Goal: Task Accomplishment & Management: Use online tool/utility

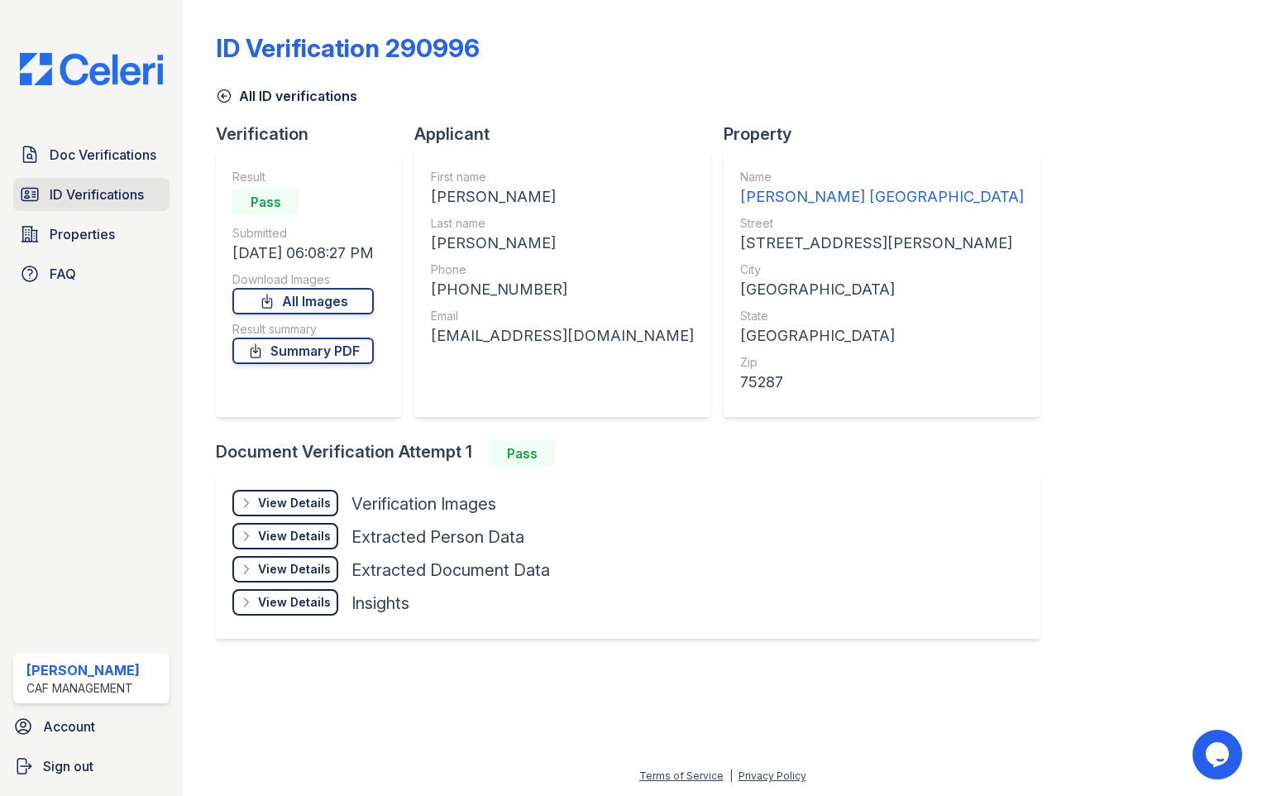
click at [124, 196] on span "ID Verifications" at bounding box center [97, 194] width 94 height 20
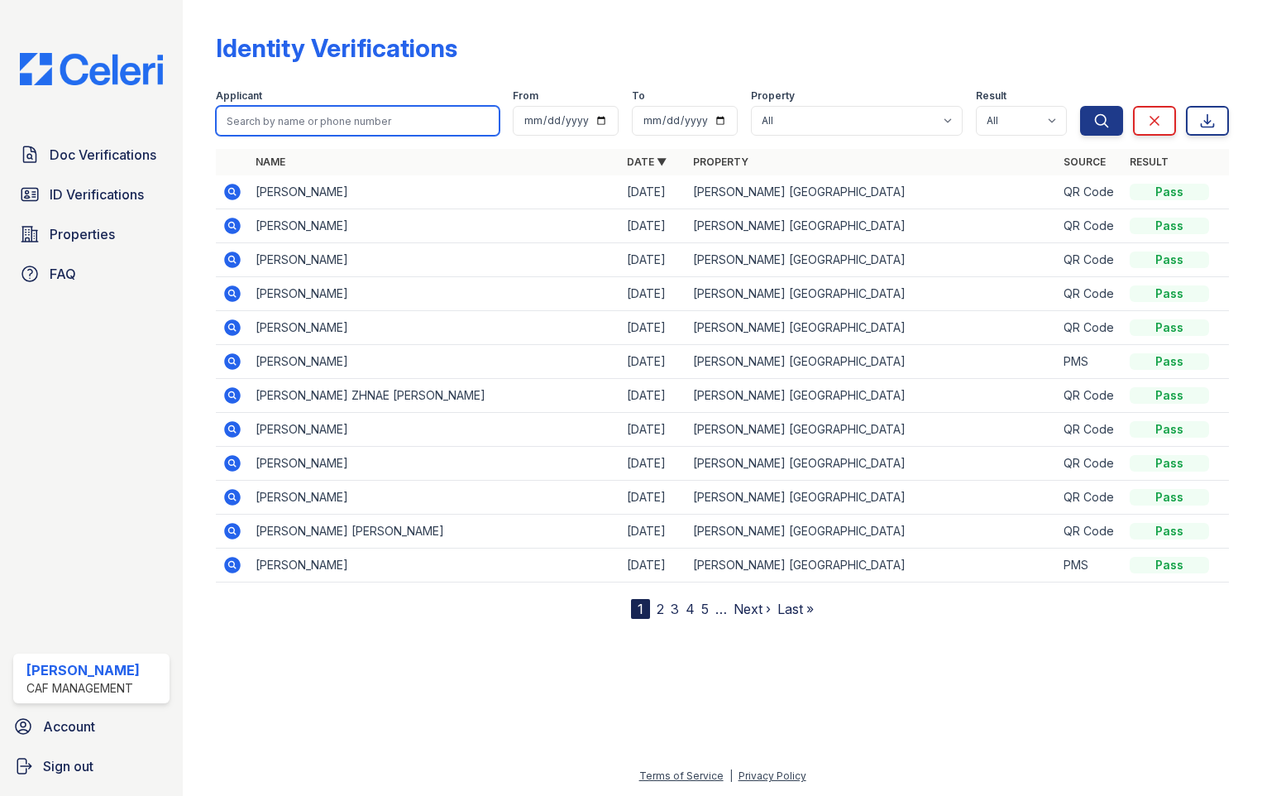
click at [262, 116] on input "search" at bounding box center [358, 121] width 284 height 30
type input "shenesa"
click at [1080, 106] on button "Search" at bounding box center [1101, 121] width 43 height 30
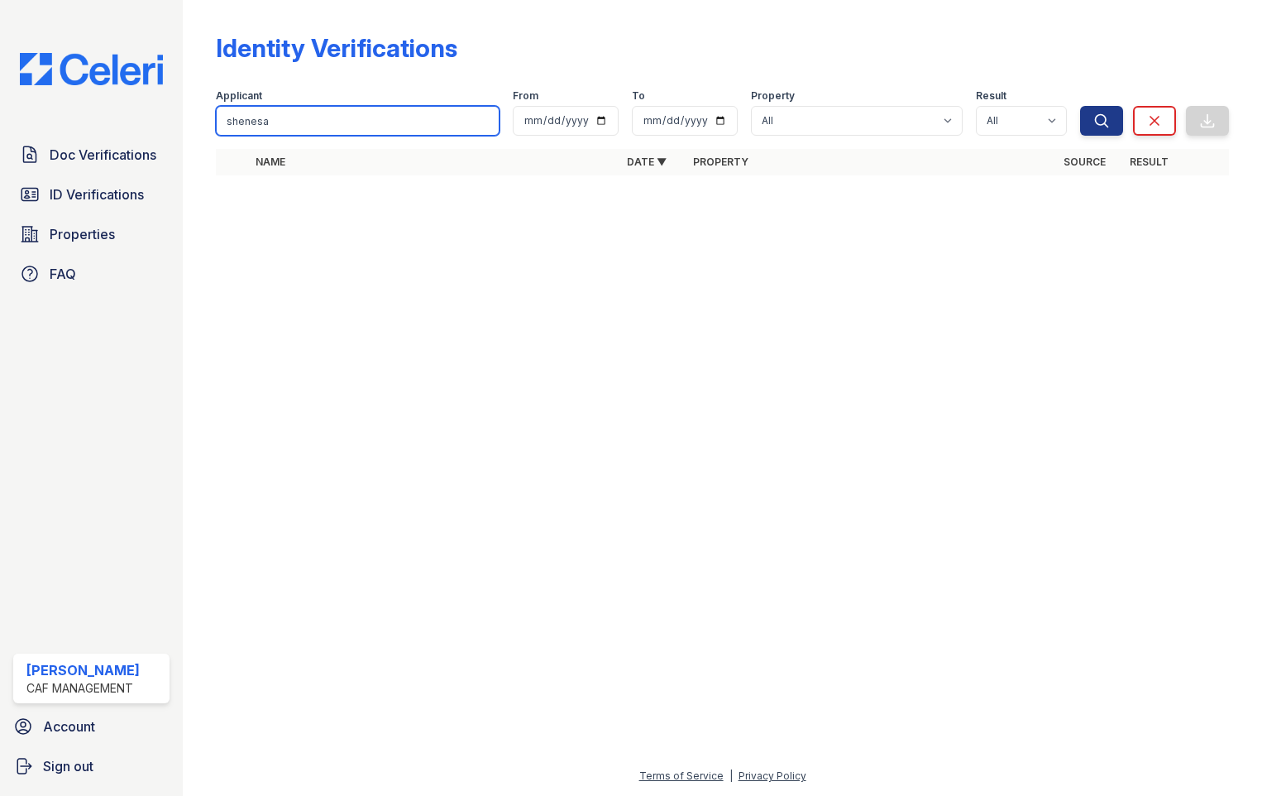
drag, startPoint x: 276, startPoint y: 117, endPoint x: 1, endPoint y: 140, distance: 276.5
click at [1, 140] on div "Doc Verifications ID Verifications Properties FAQ [PERSON_NAME] CAF Management …" at bounding box center [631, 398] width 1262 height 796
type input "[PERSON_NAME]"
click at [1080, 106] on button "Search" at bounding box center [1101, 121] width 43 height 30
